Goal: Task Accomplishment & Management: Complete application form

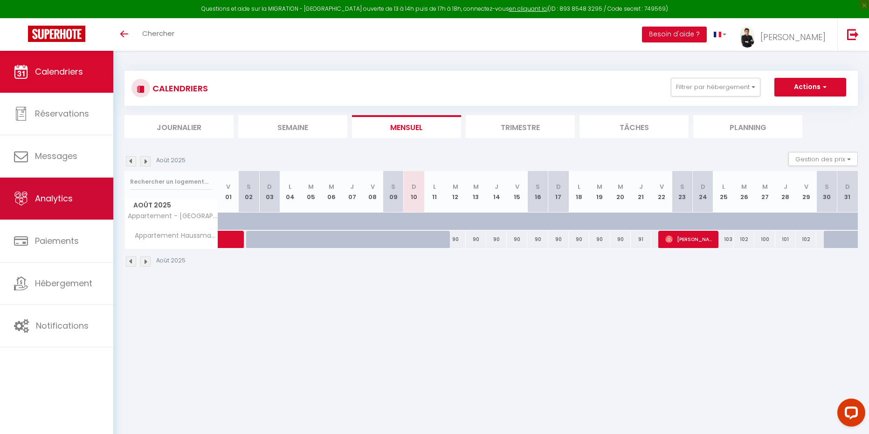
click at [57, 201] on span "Analytics" at bounding box center [54, 199] width 38 height 12
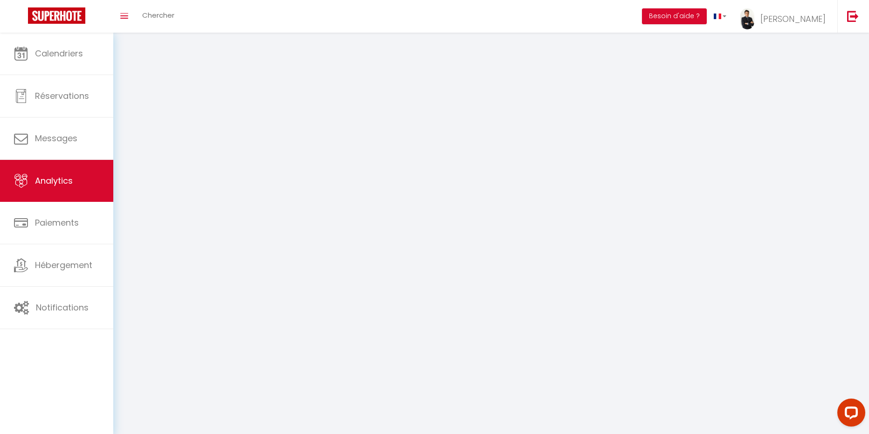
select select "2025"
select select "8"
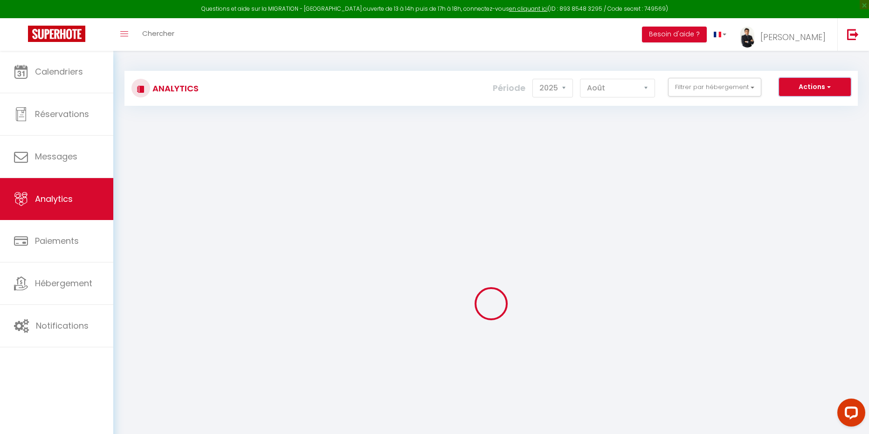
click at [820, 85] on button "Actions" at bounding box center [815, 87] width 72 height 19
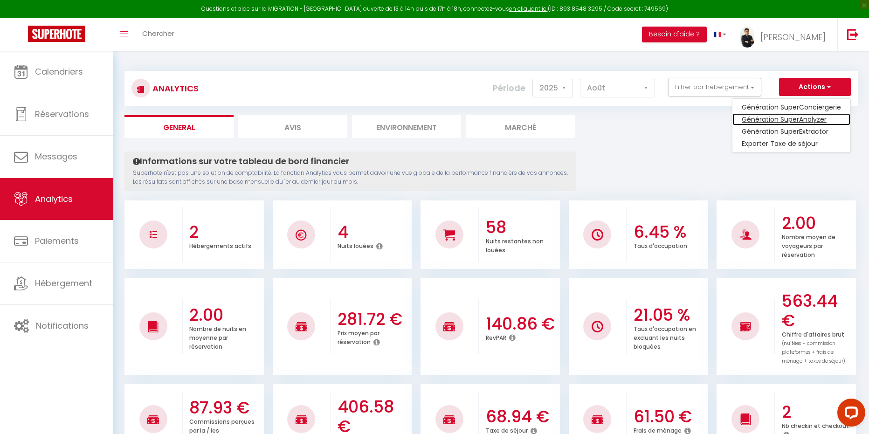
click at [810, 120] on link "Génération SuperAnalyzer" at bounding box center [792, 119] width 118 height 12
type input "[EMAIL_ADDRESS][DOMAIN_NAME]"
select select
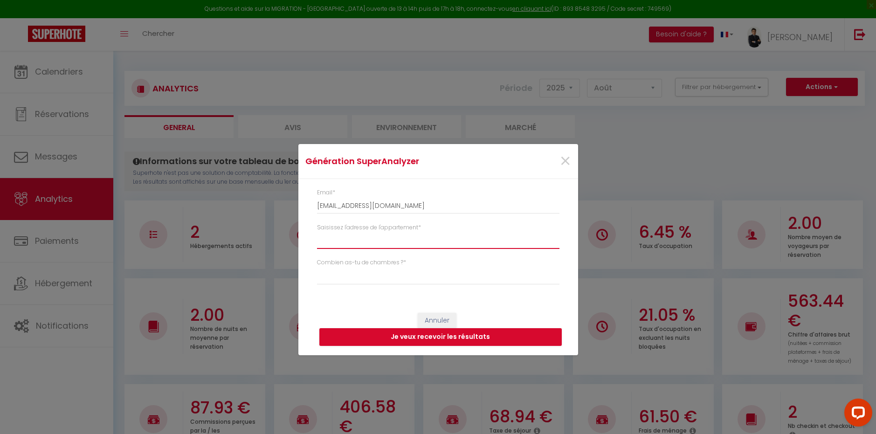
click at [349, 242] on input "Saisissez l'adresse de l'appartement *" at bounding box center [438, 240] width 243 height 17
type input "2"
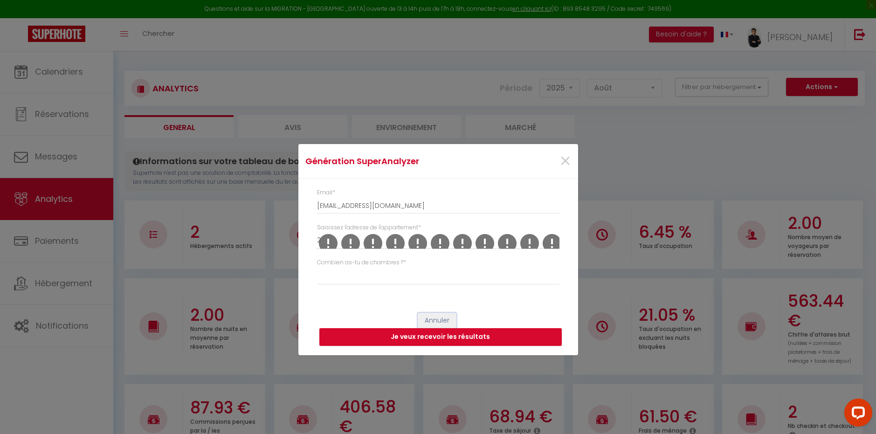
click at [445, 321] on button "Annuler" at bounding box center [437, 321] width 39 height 16
type input "[EMAIL_ADDRESS][DOMAIN_NAME]"
select select
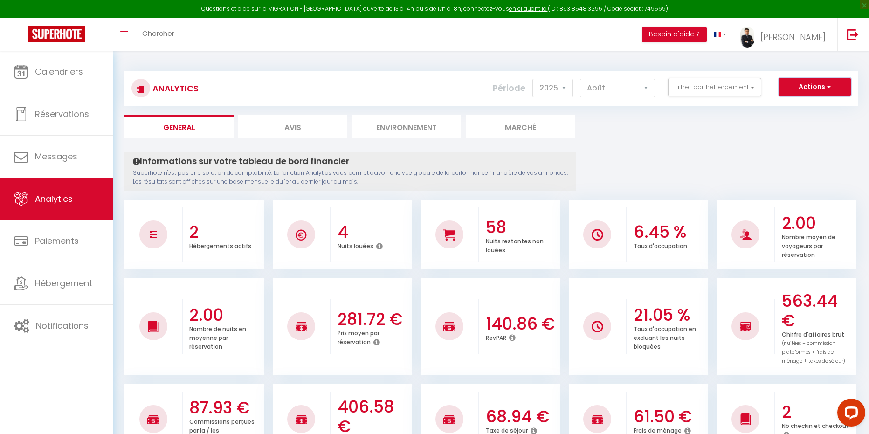
click at [821, 84] on button "Actions" at bounding box center [815, 87] width 72 height 19
click at [799, 122] on link "Génération SuperAnalyzer" at bounding box center [792, 119] width 118 height 12
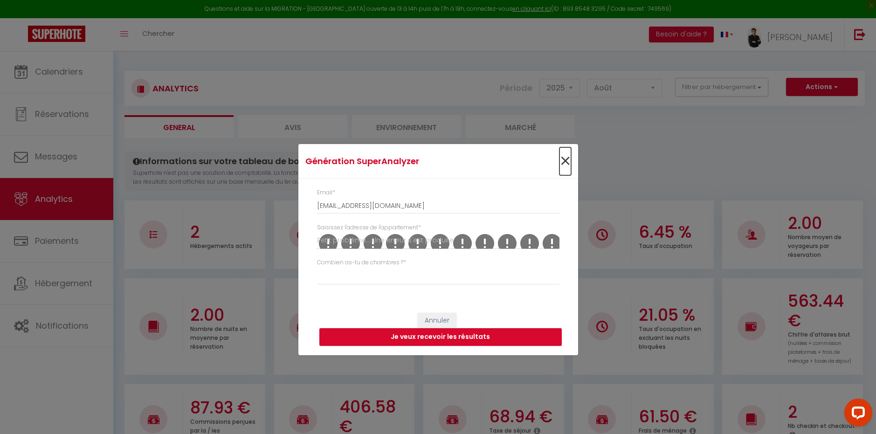
click at [570, 160] on span "×" at bounding box center [566, 161] width 12 height 28
type input "[EMAIL_ADDRESS][DOMAIN_NAME]"
select select
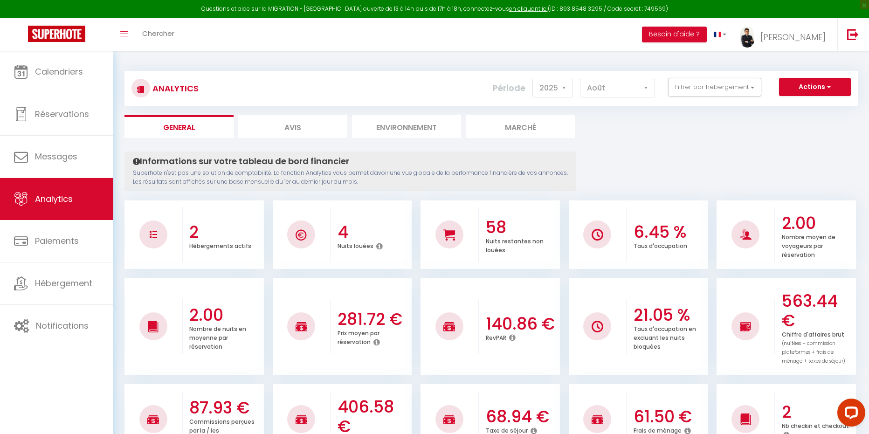
click at [809, 96] on div "Actions Génération SuperConciergerie Génération SuperAnalyzer Génération SuperE…" at bounding box center [552, 88] width 610 height 21
click at [810, 93] on button "Actions" at bounding box center [815, 87] width 72 height 19
click at [792, 116] on link "Génération SuperAnalyzer" at bounding box center [792, 119] width 118 height 12
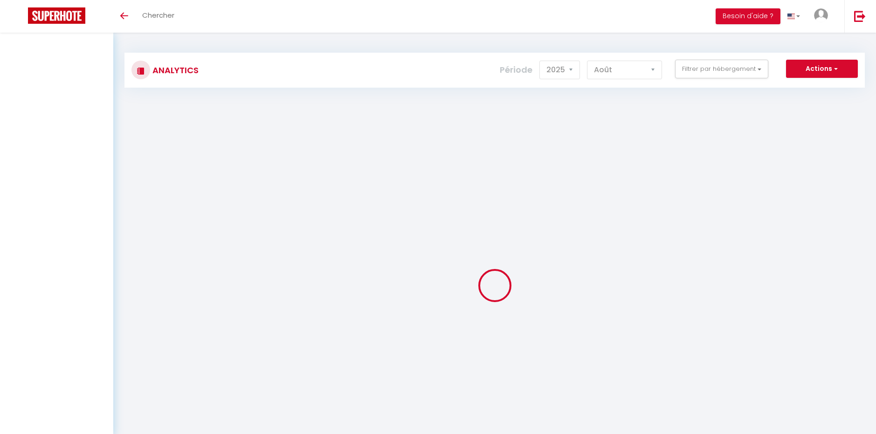
select select "2025"
select select "8"
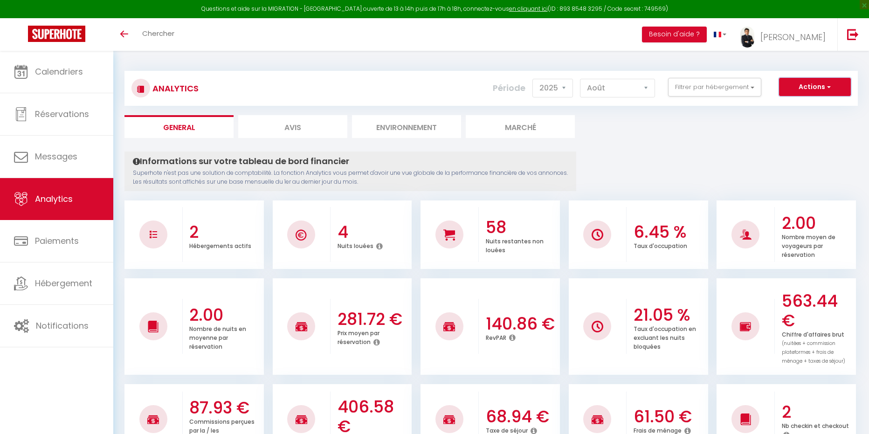
click at [829, 95] on button "Actions" at bounding box center [815, 87] width 72 height 19
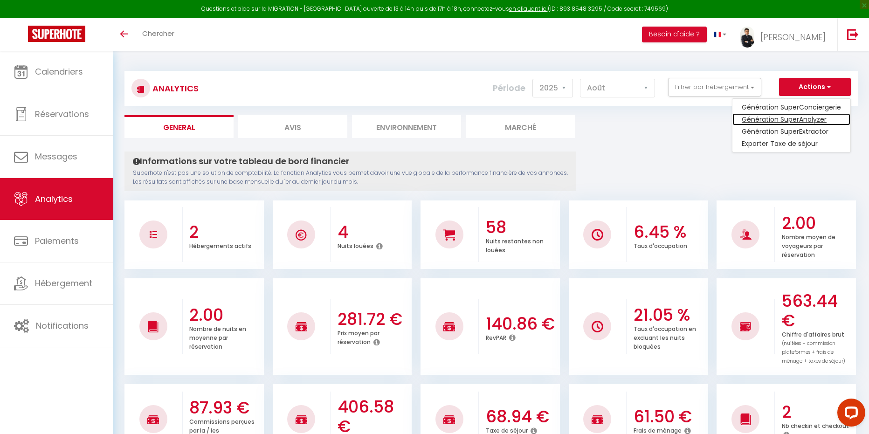
click at [798, 117] on link "Génération SuperAnalyzer" at bounding box center [792, 119] width 118 height 12
type input "[EMAIL_ADDRESS][DOMAIN_NAME]"
select select
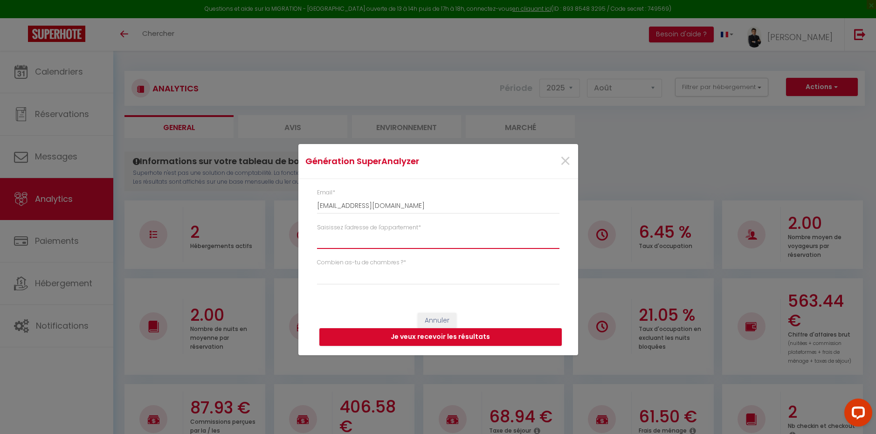
click at [382, 238] on input "Saisissez l'adresse de l'appartement *" at bounding box center [438, 240] width 243 height 17
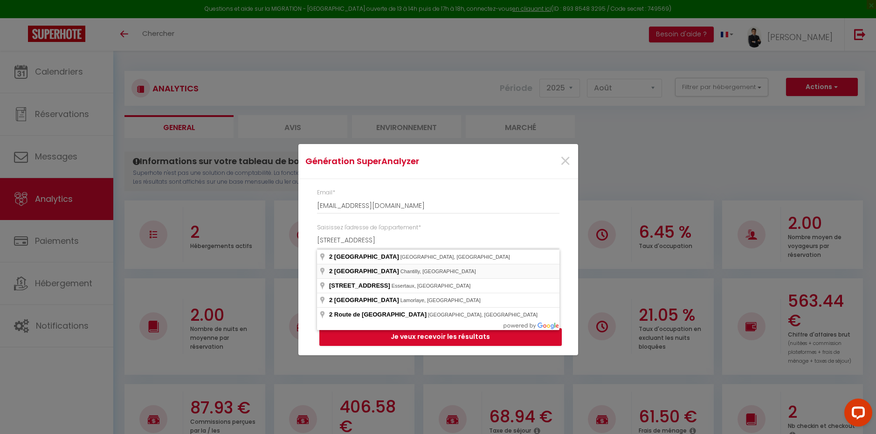
type input "2 Rue de Gouvieux, Chantilly, France"
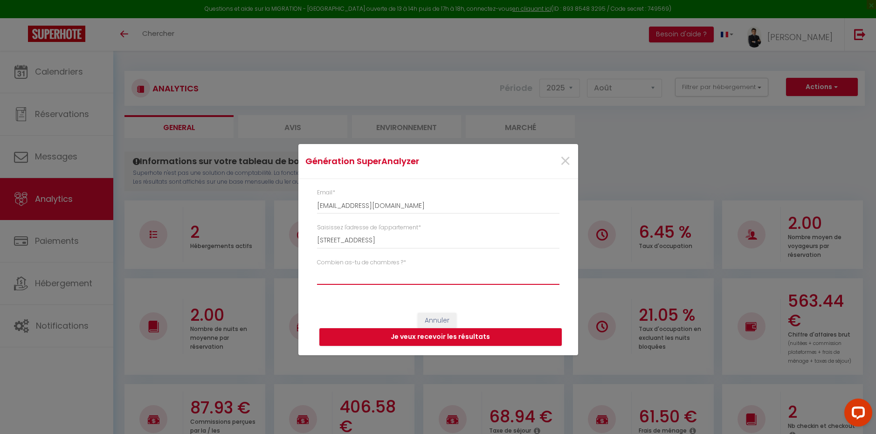
click at [402, 282] on select "Studio 1 chambre 2 chambres 3 chambres 4 chambres +" at bounding box center [438, 276] width 243 height 18
select select "studio"
click at [317, 267] on select "Studio 1 chambre 2 chambres 3 chambres 4 chambres +" at bounding box center [438, 276] width 243 height 18
click at [438, 320] on button "Annuler" at bounding box center [437, 321] width 39 height 16
type input "[EMAIL_ADDRESS][DOMAIN_NAME]"
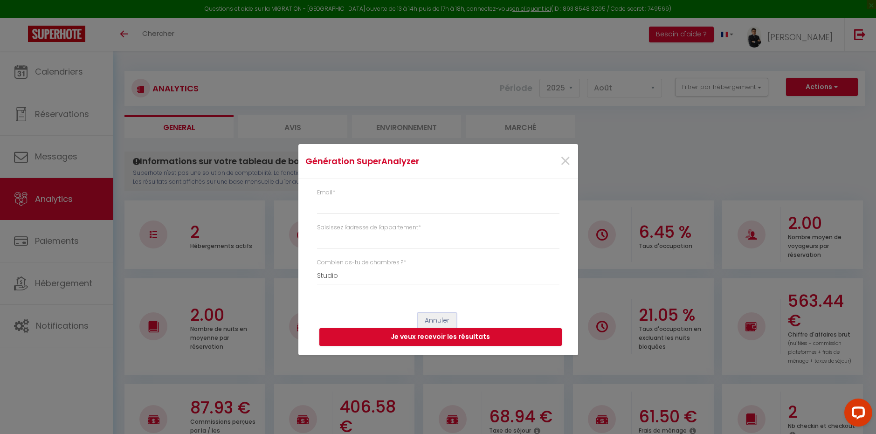
select select
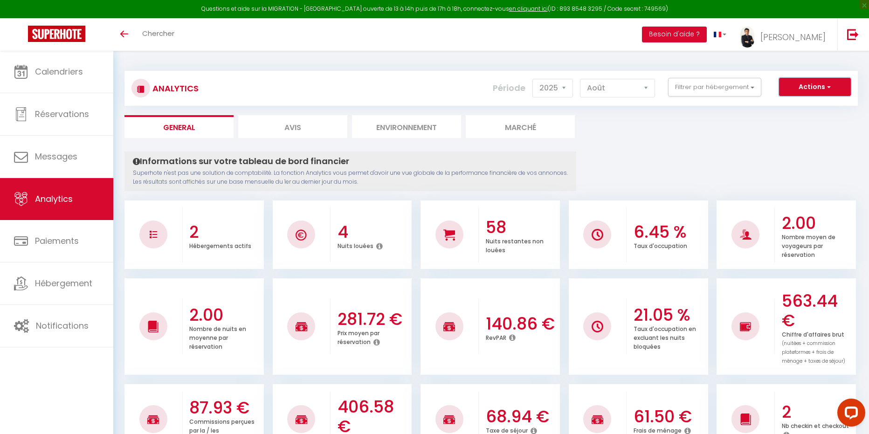
click at [824, 84] on button "Actions" at bounding box center [815, 87] width 72 height 19
click at [791, 124] on link "Génération SuperAnalyzer" at bounding box center [792, 119] width 118 height 12
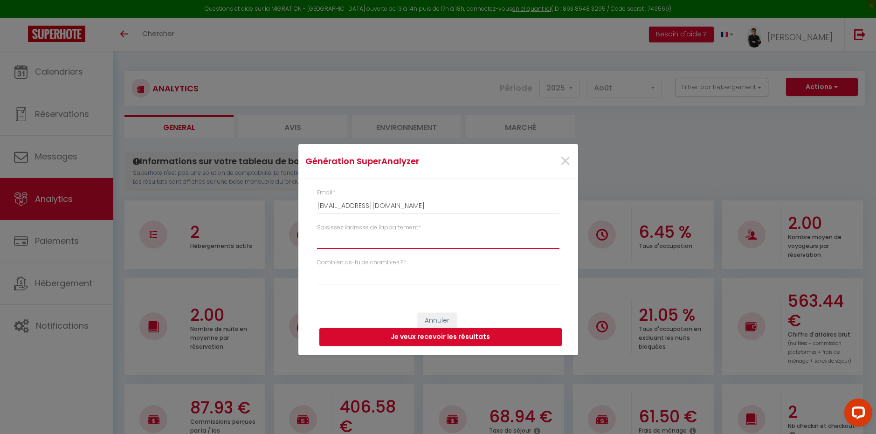
click at [431, 238] on input "Saisissez l'adresse de l'appartement *" at bounding box center [438, 240] width 243 height 17
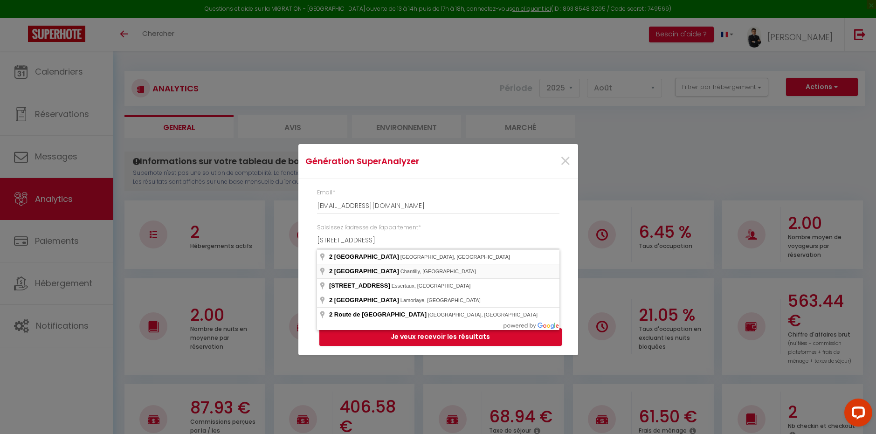
type input "2 Rue de Gouvieux, Chantilly, France"
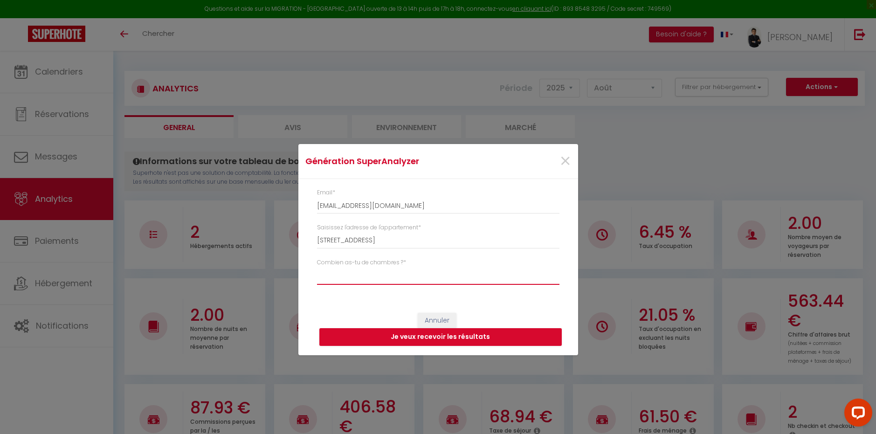
click at [383, 278] on select "Studio 1 chambre 2 chambres 3 chambres 4 chambres +" at bounding box center [438, 276] width 243 height 18
select select "studio"
click at [317, 267] on select "Studio 1 chambre 2 chambres 3 chambres 4 chambres +" at bounding box center [438, 276] width 243 height 18
click at [376, 337] on button "Je veux recevoir les résultats" at bounding box center [441, 337] width 243 height 18
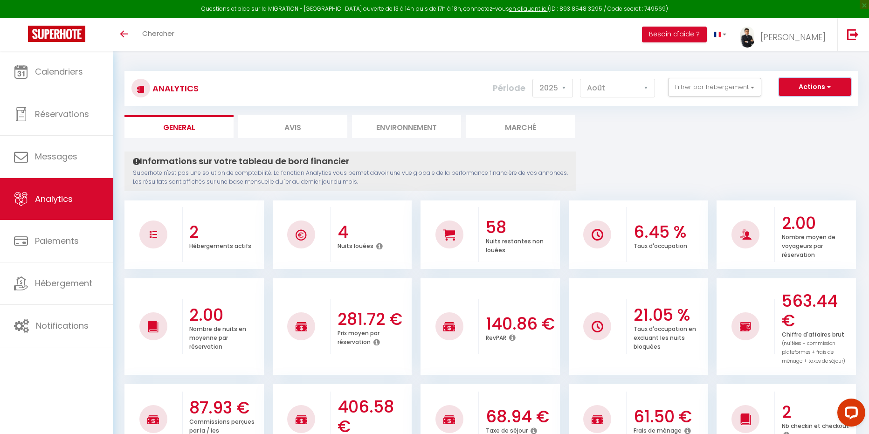
click at [816, 83] on button "Actions" at bounding box center [815, 87] width 72 height 19
click at [811, 131] on link "Génération SuperExtractor" at bounding box center [792, 131] width 118 height 12
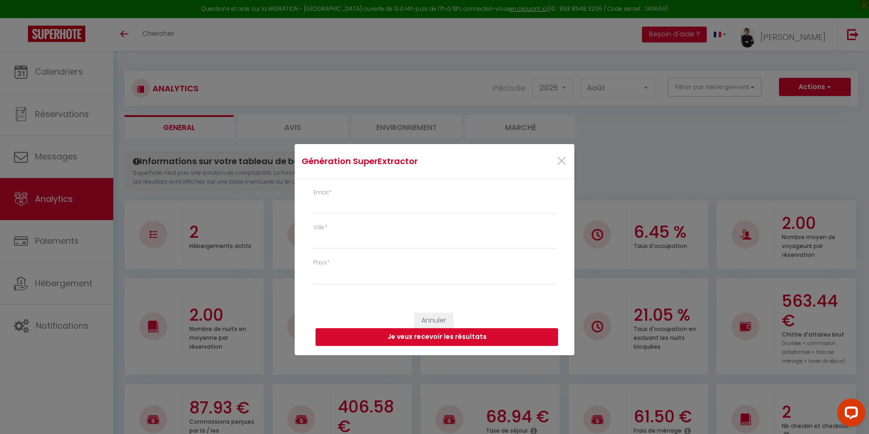
type input "[EMAIL_ADDRESS][DOMAIN_NAME]"
select select
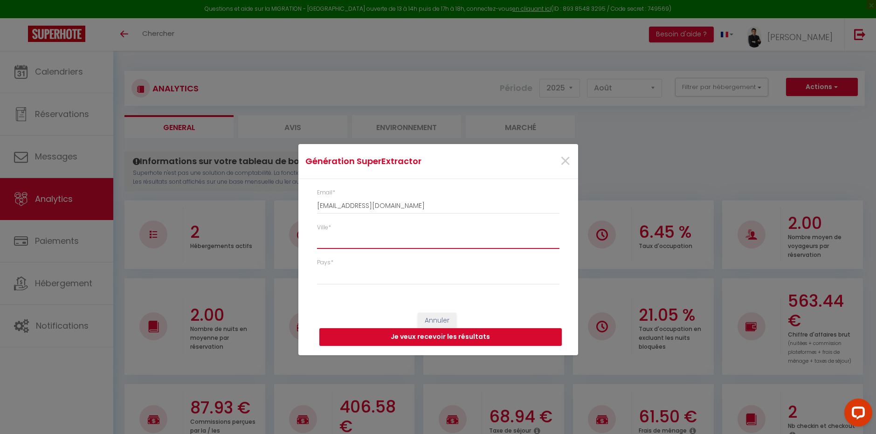
click at [355, 249] on input "Ville *" at bounding box center [438, 240] width 243 height 17
type input "v"
select select
type input "c"
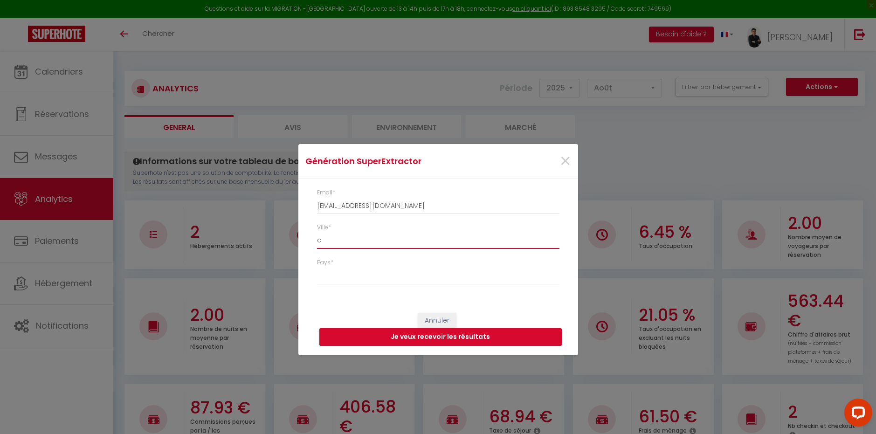
select select
type input "ch"
select select
type input "cha"
select select
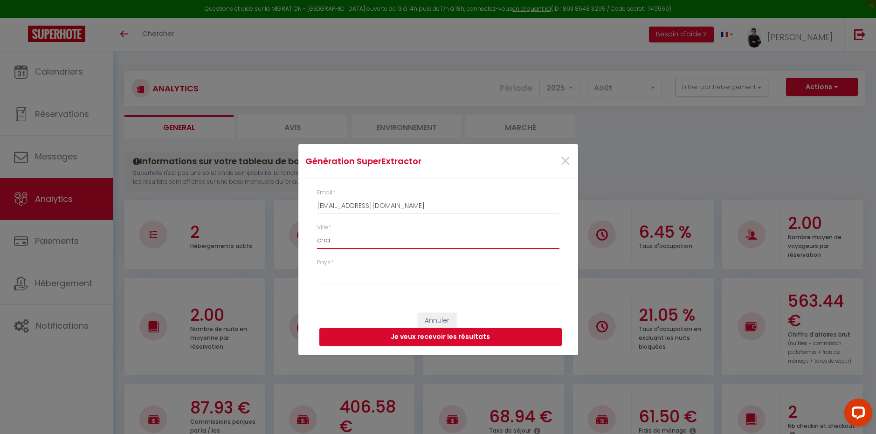
type input "chan"
select select
type input "chant"
select select
type input "chanti"
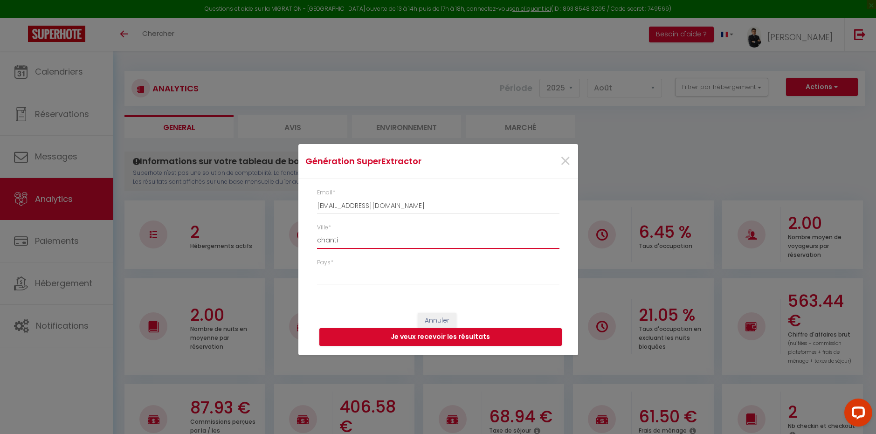
select select
type input "chantil"
select select
type input "chantill"
select select
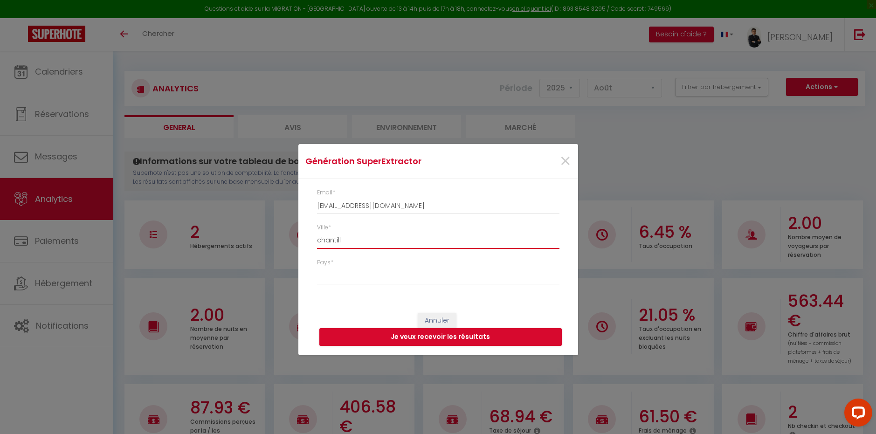
type input "chantilly"
select select
type input "chantilly"
click at [361, 281] on select "France Portugal Afghanistan Albania Algeria American Samoa Andorra Angola Angui…" at bounding box center [438, 276] width 243 height 18
click at [317, 267] on select "France Portugal Afghanistan Albania Algeria American Samoa Andorra Angola Angui…" at bounding box center [438, 276] width 243 height 18
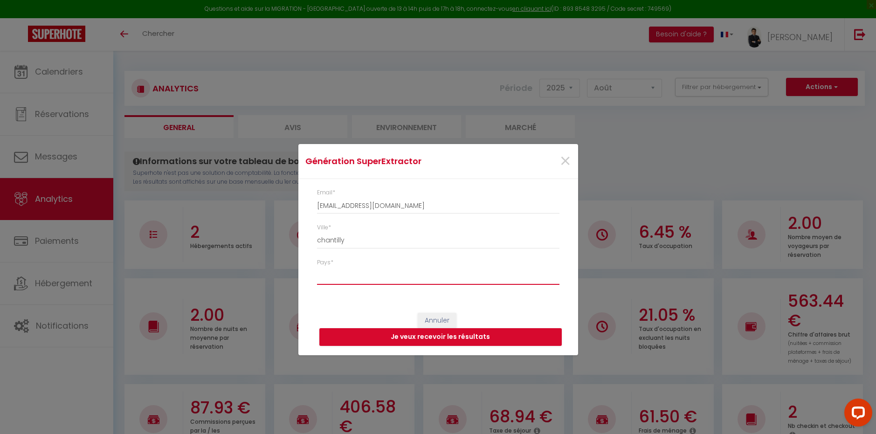
select select "[GEOGRAPHIC_DATA]"
click at [465, 341] on button "Je veux recevoir les résultats" at bounding box center [441, 337] width 243 height 18
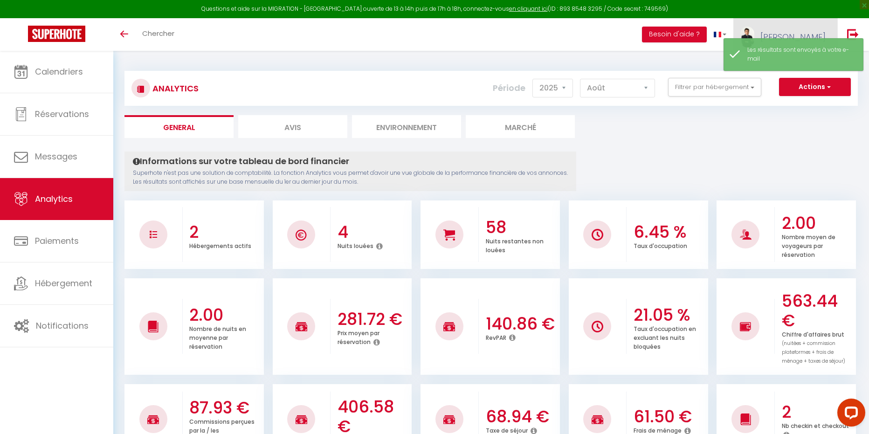
click at [811, 30] on link "[PERSON_NAME]" at bounding box center [786, 34] width 104 height 33
